Goal: Task Accomplishment & Management: Manage account settings

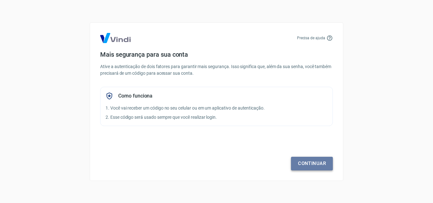
click at [310, 168] on link "Continuar" at bounding box center [312, 163] width 42 height 13
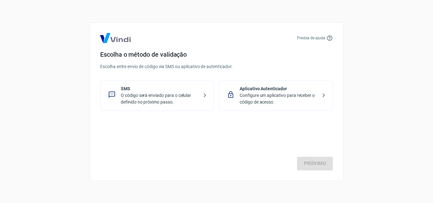
click at [161, 86] on p "SMS" at bounding box center [160, 89] width 78 height 7
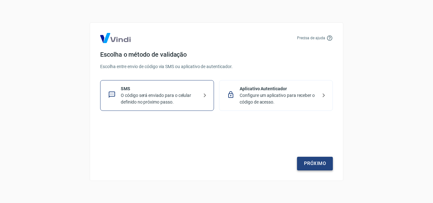
click at [321, 163] on link "Próximo" at bounding box center [315, 163] width 36 height 13
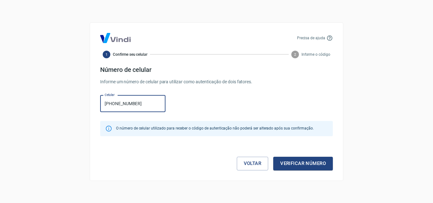
type input "[PHONE_NUMBER]"
click at [273, 157] on button "Verificar número" at bounding box center [303, 163] width 60 height 13
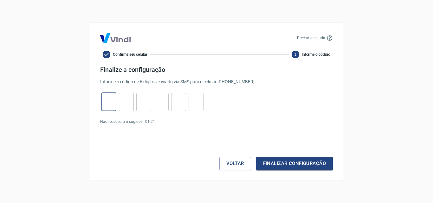
click at [112, 103] on input "tel" at bounding box center [108, 102] width 15 height 14
type input "7"
type input "1"
type input "7"
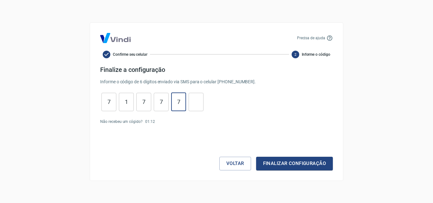
type input "7"
type input "0"
click at [299, 158] on button "Finalizar configuração" at bounding box center [294, 163] width 77 height 13
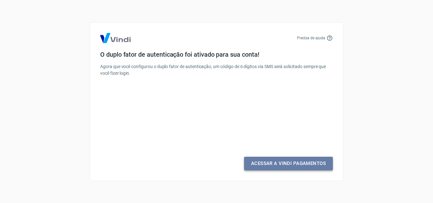
click at [299, 162] on link "Acessar a Vindi Pagamentos" at bounding box center [288, 163] width 89 height 13
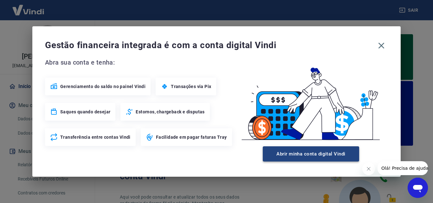
click at [307, 152] on button "Abrir minha conta digital Vindi" at bounding box center [311, 153] width 96 height 15
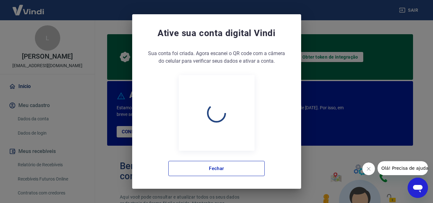
click at [368, 165] on button "Fechar mensagem da empresa" at bounding box center [368, 169] width 13 height 13
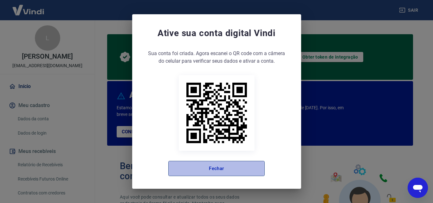
click at [205, 166] on button "Fechar" at bounding box center [216, 168] width 96 height 15
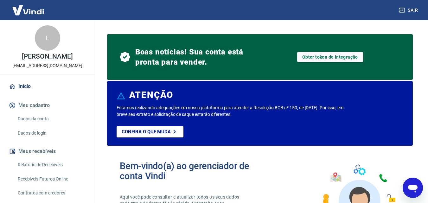
drag, startPoint x: 202, startPoint y: 159, endPoint x: 202, endPoint y: 125, distance: 33.9
click at [202, 125] on div "Estamos realizando adequações em nossa plataforma para atender a Resolução BCB …" at bounding box center [260, 125] width 287 height 41
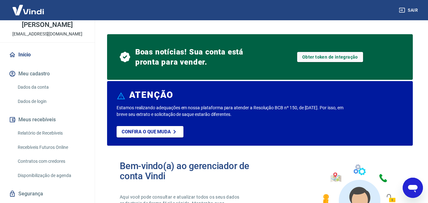
click at [39, 94] on link "Dados da conta" at bounding box center [51, 87] width 72 height 13
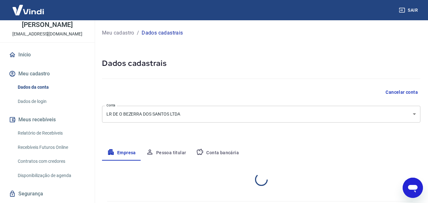
select select "SP"
select select "business"
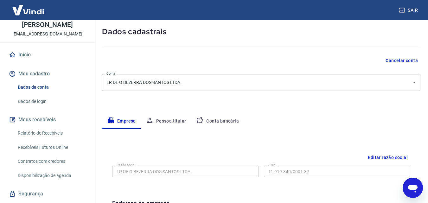
click at [171, 77] on body "Sair L [PERSON_NAME] [PERSON_NAME] [EMAIL_ADDRESS][DOMAIN_NAME] Início Meu cada…" at bounding box center [214, 69] width 428 height 203
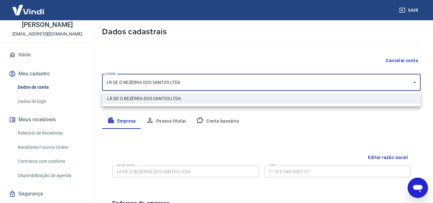
click at [171, 101] on li "LR DE O BEZERRA DOS SANTOS LTDA" at bounding box center [261, 98] width 318 height 10
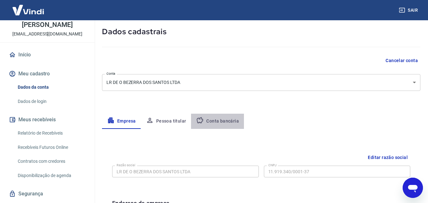
click at [226, 118] on button "Conta bancária" at bounding box center [217, 121] width 53 height 15
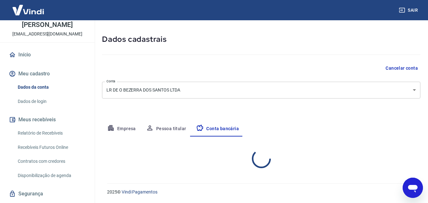
select select "1"
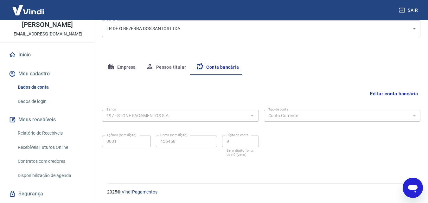
scroll to position [0, 0]
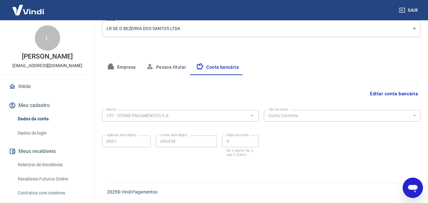
click at [37, 15] on img at bounding box center [28, 9] width 41 height 19
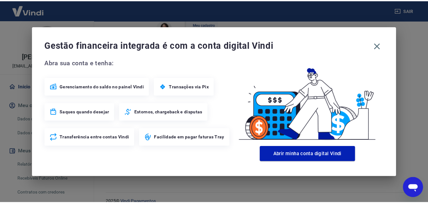
scroll to position [356, 0]
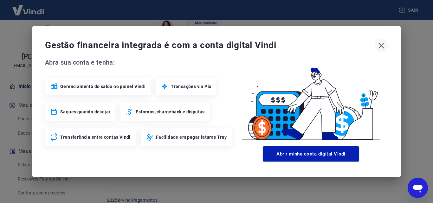
click at [381, 44] on icon "button" at bounding box center [381, 46] width 10 height 10
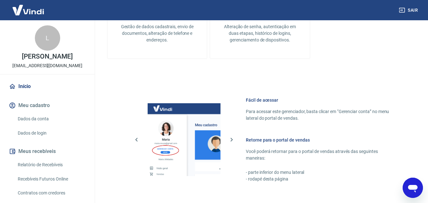
scroll to position [364, 0]
